Goal: Task Accomplishment & Management: Manage account settings

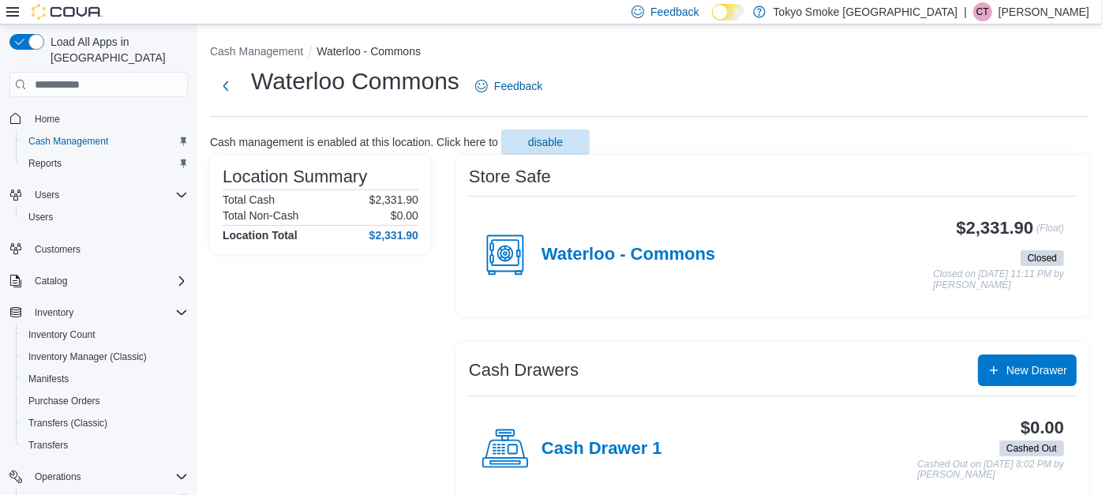
click at [1050, 11] on p "Caitlin Thomas" at bounding box center [1044, 11] width 91 height 19
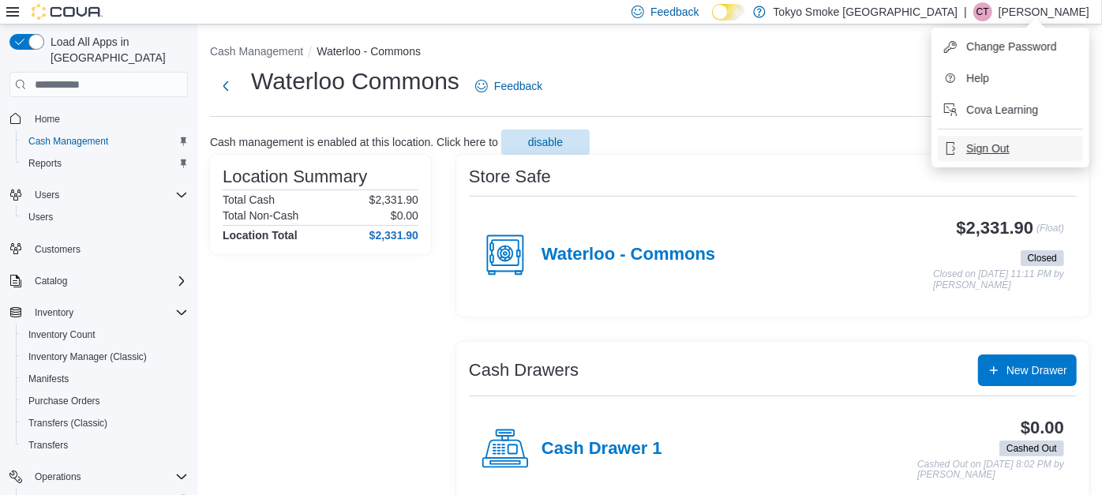
click at [992, 148] on span "Sign Out" at bounding box center [987, 149] width 43 height 16
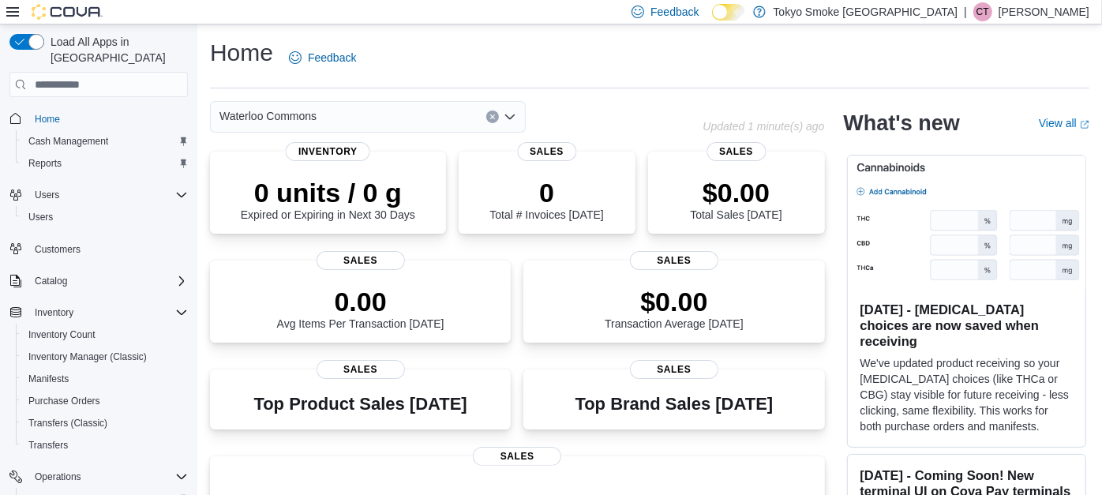
click at [1029, 9] on p "Caitlin Thomas" at bounding box center [1044, 11] width 91 height 19
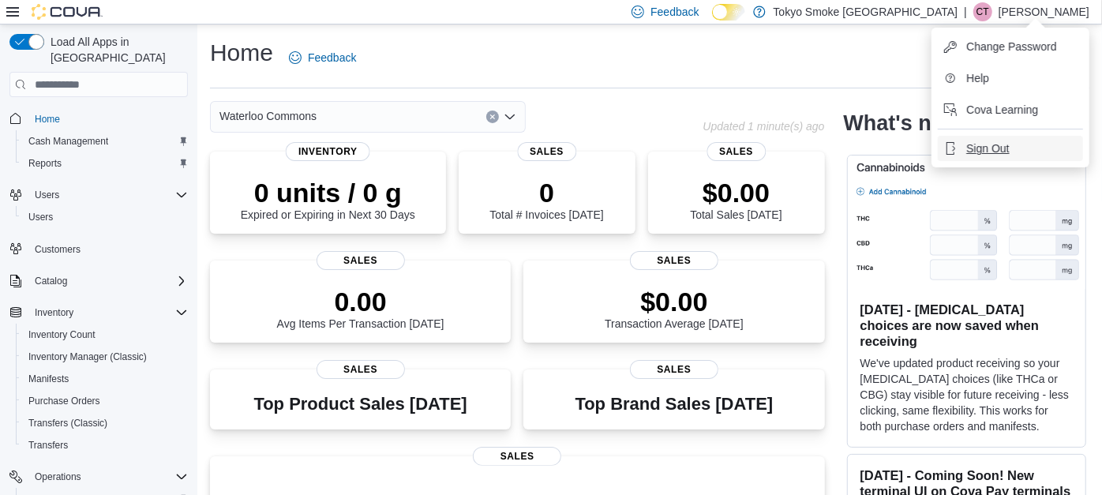
click at [975, 142] on span "Sign Out" at bounding box center [987, 149] width 43 height 16
